Goal: Transaction & Acquisition: Purchase product/service

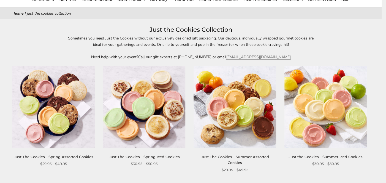
drag, startPoint x: 383, startPoint y: 17, endPoint x: 393, endPoint y: 29, distance: 16.1
click at [382, 29] on html "Skip to content ****** Bestsellers Summer Summer Vibes Summer Garden Hello Suns…" at bounding box center [191, 91] width 382 height 183
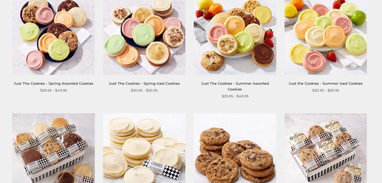
scroll to position [115, 0]
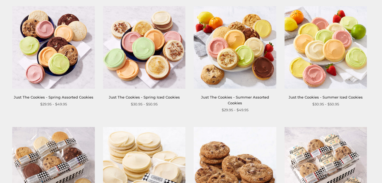
click at [155, 41] on img at bounding box center [144, 47] width 82 height 82
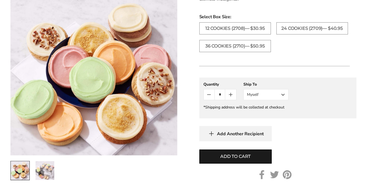
scroll to position [320, 0]
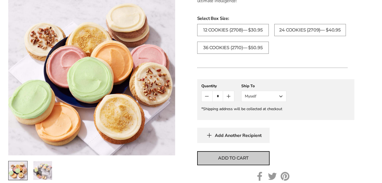
click at [250, 152] on button "Add to cart" at bounding box center [233, 158] width 72 height 14
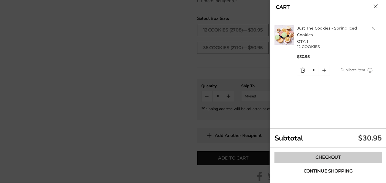
click at [297, 156] on link "Checkout" at bounding box center [328, 157] width 107 height 11
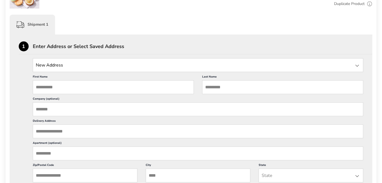
scroll to position [55, 0]
